Goal: Find specific page/section: Find specific page/section

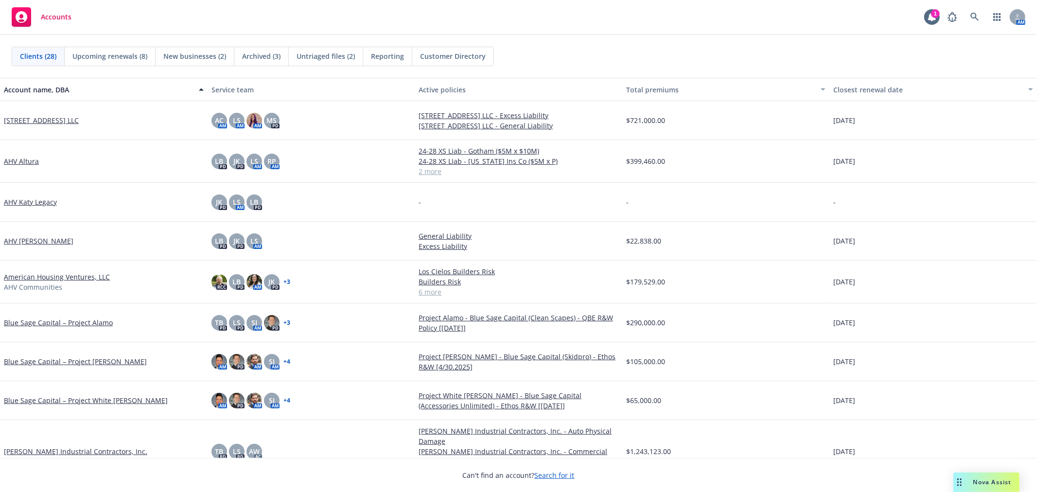
scroll to position [270, 0]
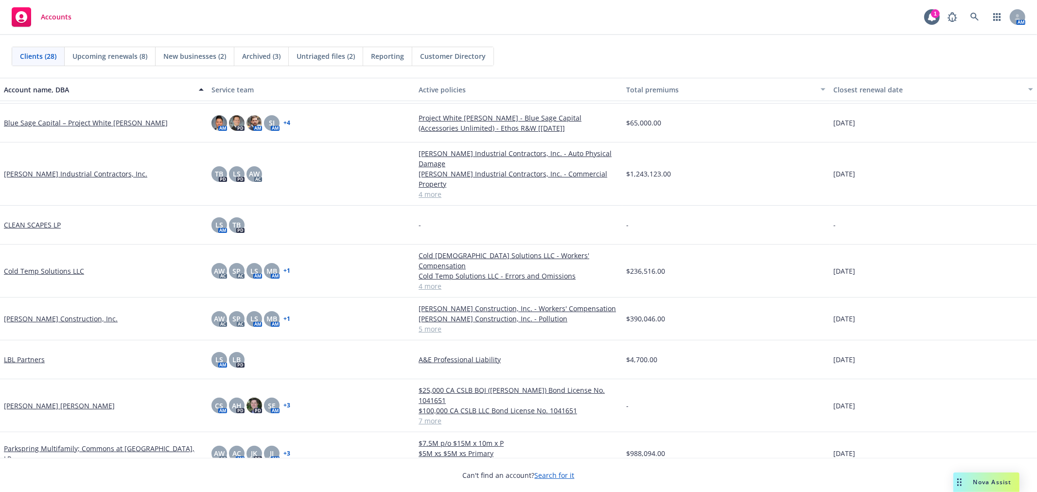
click at [76, 169] on link "[PERSON_NAME] Industrial Contractors, Inc." at bounding box center [75, 174] width 143 height 10
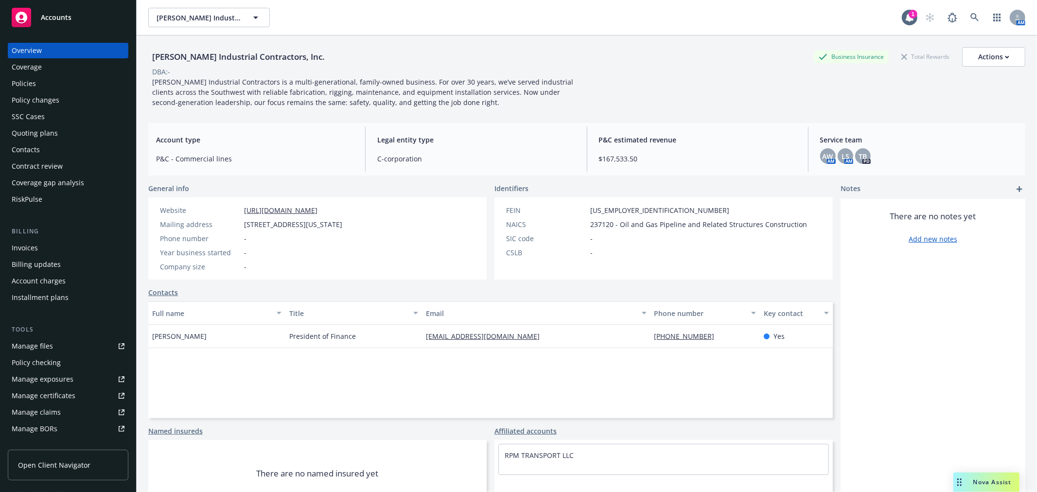
click at [49, 83] on div "Policies" at bounding box center [68, 84] width 113 height 16
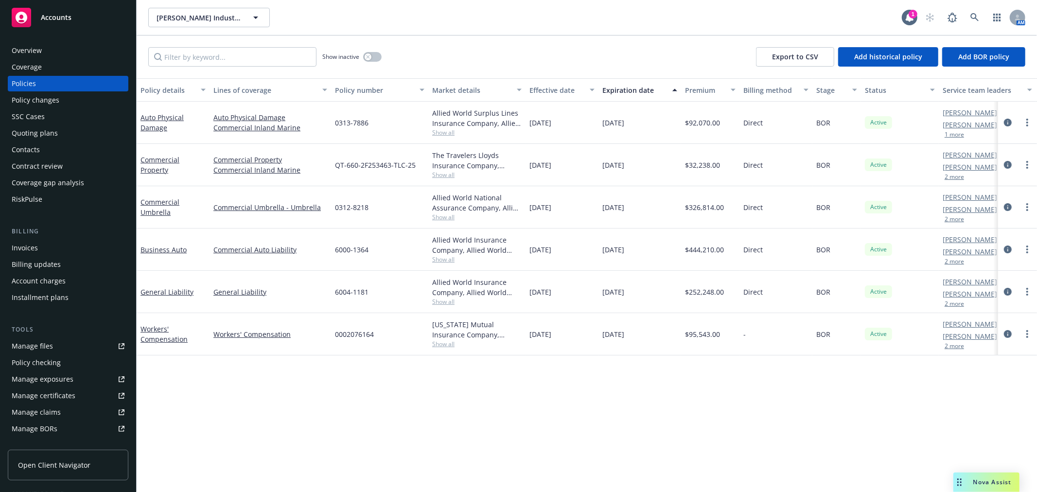
click at [480, 60] on div "Show inactive Export to CSV Add historical policy Add BOR policy" at bounding box center [587, 56] width 900 height 43
click at [488, 39] on div "Show inactive Export to CSV Add historical policy Add BOR policy" at bounding box center [587, 56] width 900 height 43
click at [496, 39] on div "Show inactive Export to CSV Add historical policy Add BOR policy" at bounding box center [587, 56] width 900 height 43
click at [33, 51] on div "Overview" at bounding box center [27, 51] width 30 height 16
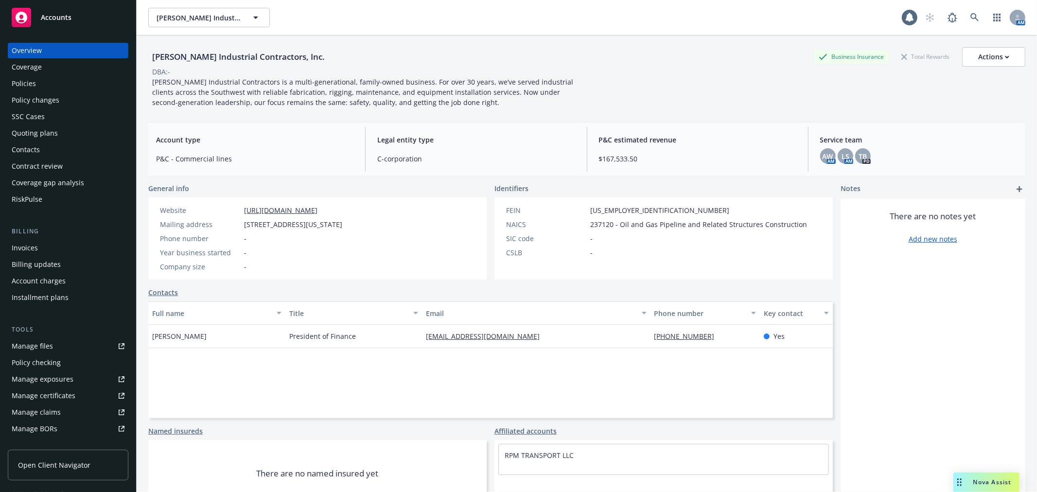
click at [65, 25] on div "Accounts" at bounding box center [68, 17] width 113 height 19
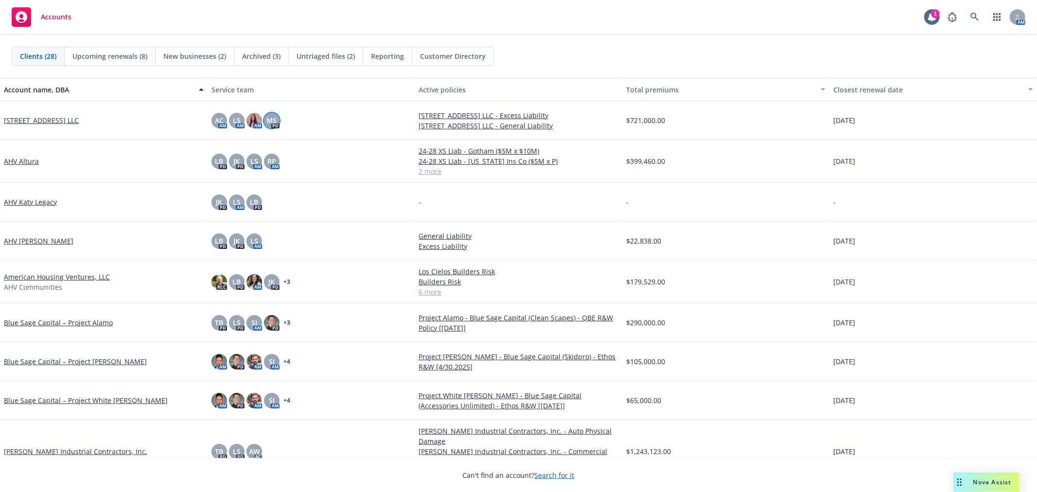
click at [266, 120] on span "MS" at bounding box center [271, 120] width 10 height 10
drag, startPoint x: 192, startPoint y: 114, endPoint x: 91, endPoint y: 120, distance: 100.8
click at [190, 114] on div "[STREET_ADDRESS] LLC" at bounding box center [104, 120] width 208 height 39
click at [61, 119] on link "[STREET_ADDRESS] LLC" at bounding box center [41, 120] width 75 height 10
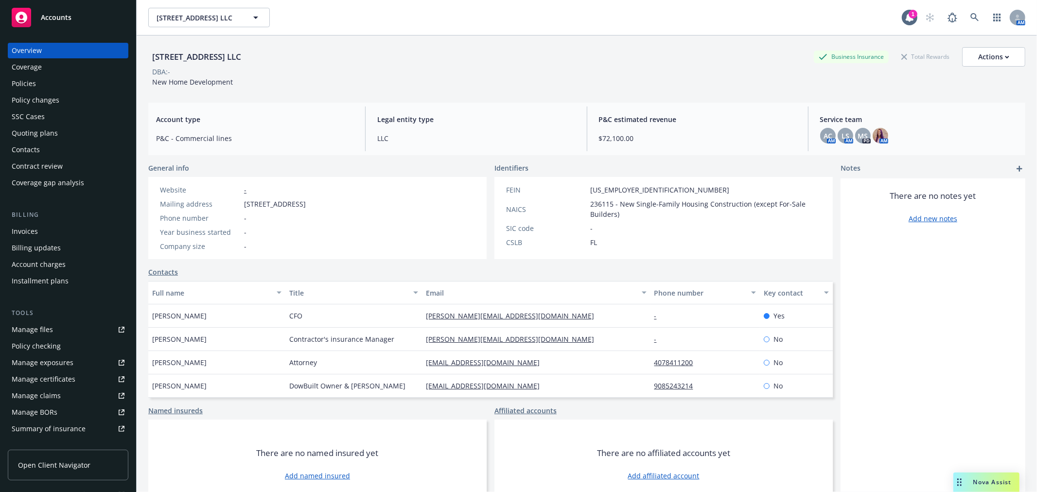
click at [72, 78] on div "Policies" at bounding box center [68, 84] width 113 height 16
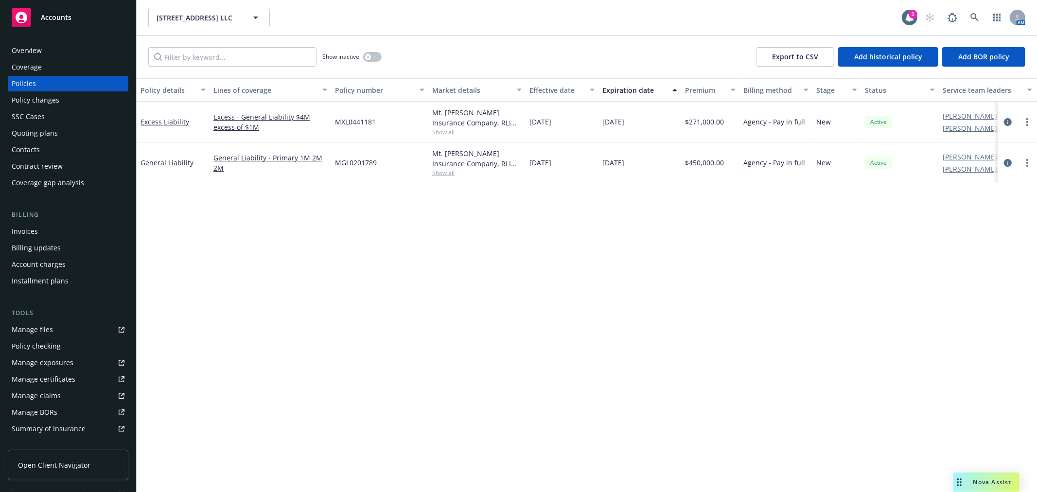
click at [77, 35] on div "Overview Coverage Policies Policy changes SSC Cases Quoting plans Contacts Cont…" at bounding box center [68, 261] width 136 height 461
click at [80, 13] on div "Accounts" at bounding box center [68, 17] width 113 height 19
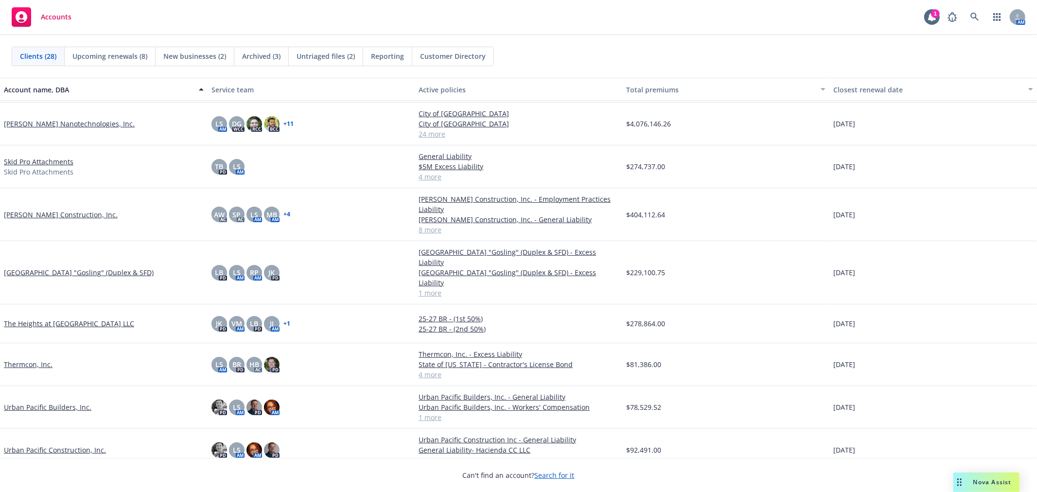
scroll to position [605, 0]
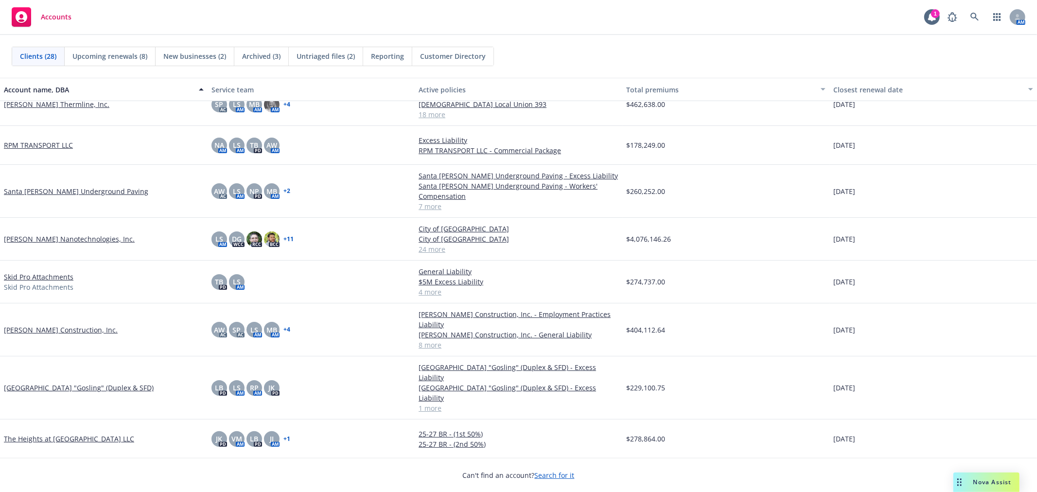
click at [44, 325] on link "[PERSON_NAME] Construction, Inc." at bounding box center [61, 330] width 114 height 10
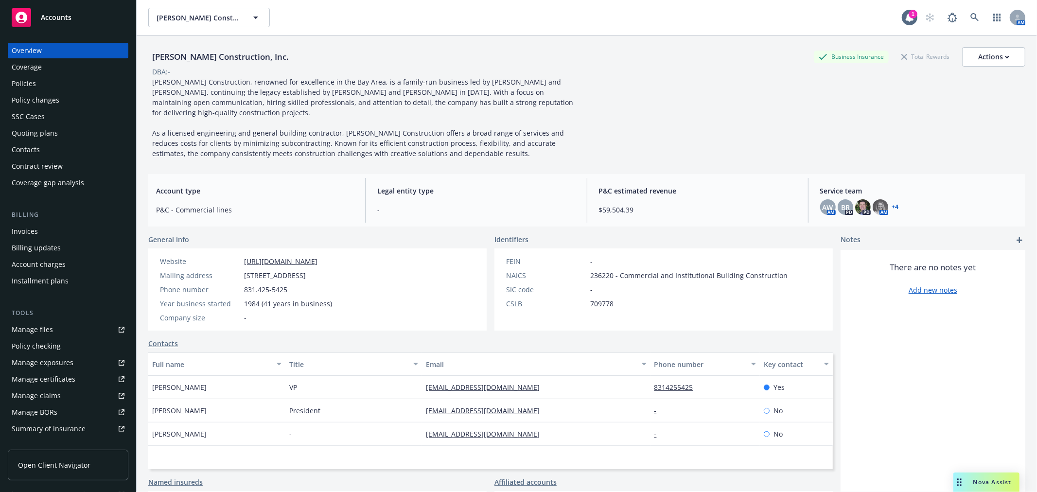
click at [65, 10] on div "Accounts" at bounding box center [68, 17] width 113 height 19
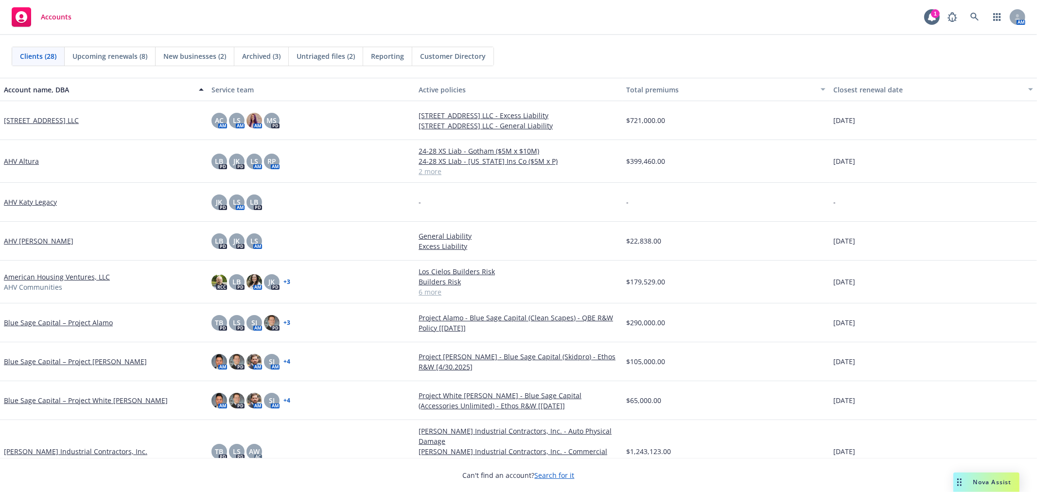
click at [25, 203] on link "AHV Katy Legacy" at bounding box center [30, 202] width 53 height 10
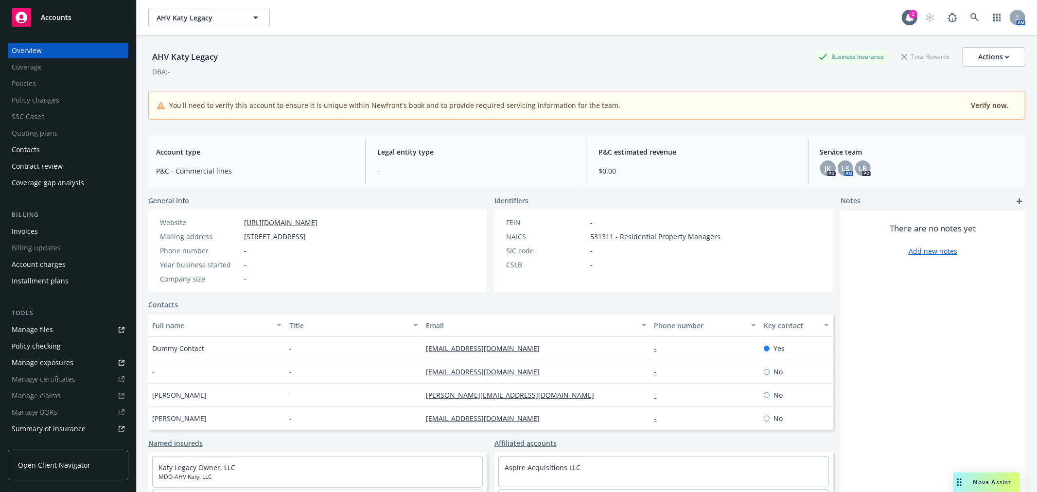
click at [44, 228] on div "Invoices" at bounding box center [68, 232] width 113 height 16
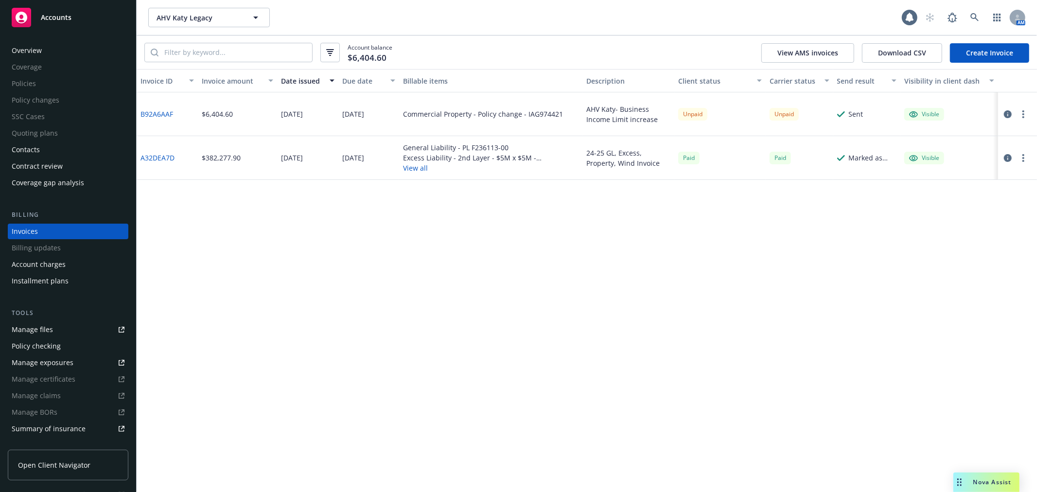
click at [52, 54] on div "Overview" at bounding box center [68, 51] width 113 height 16
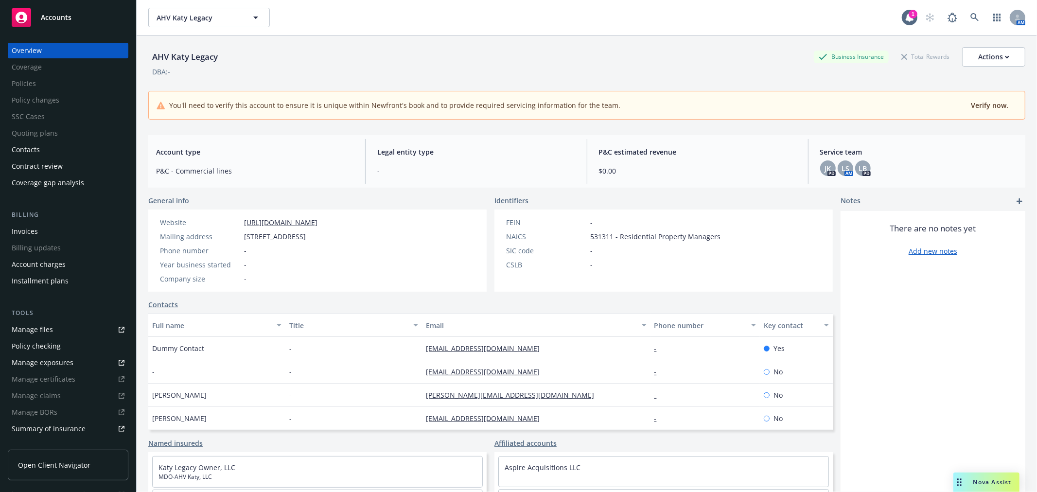
click at [85, 22] on div "Accounts" at bounding box center [68, 17] width 113 height 19
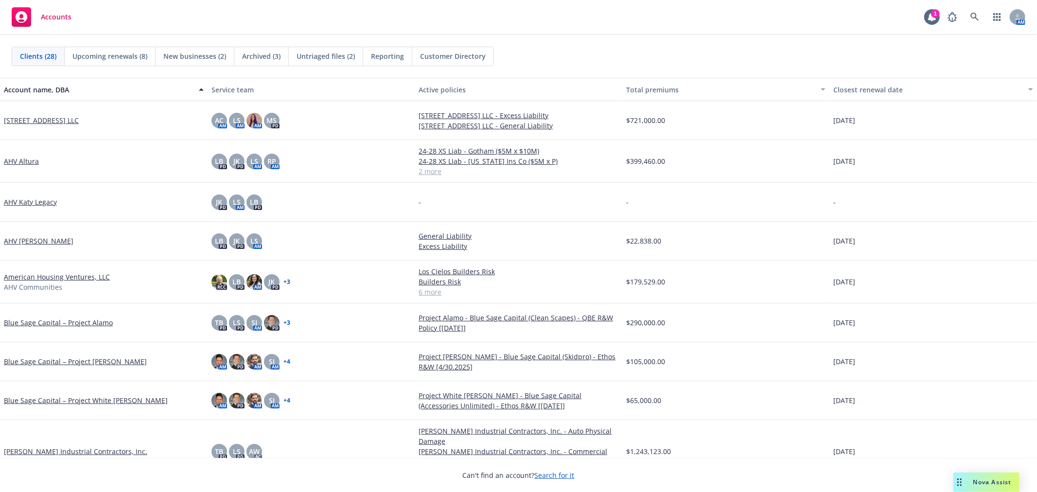
click at [736, 241] on div "$22,838.00" at bounding box center [726, 241] width 208 height 39
